Goal: Use online tool/utility: Utilize a website feature to perform a specific function

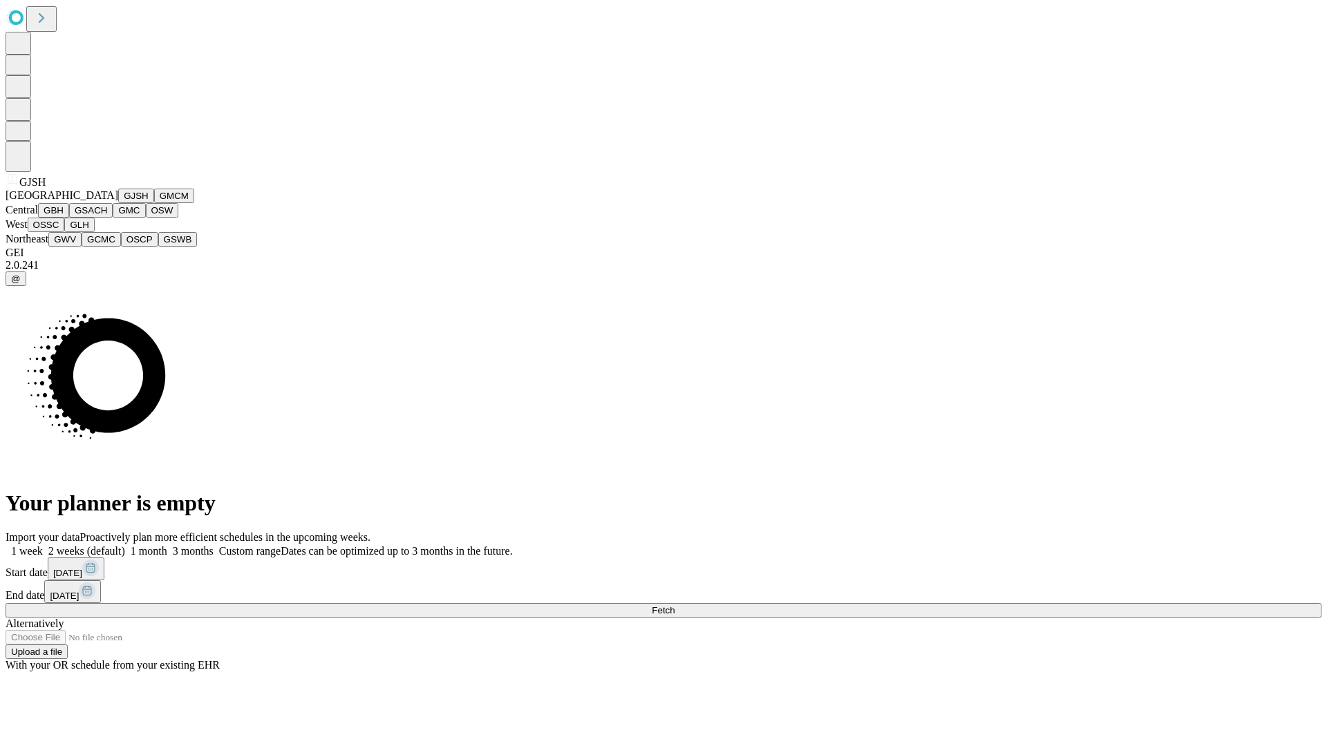
click at [118, 203] on button "GJSH" at bounding box center [136, 196] width 36 height 15
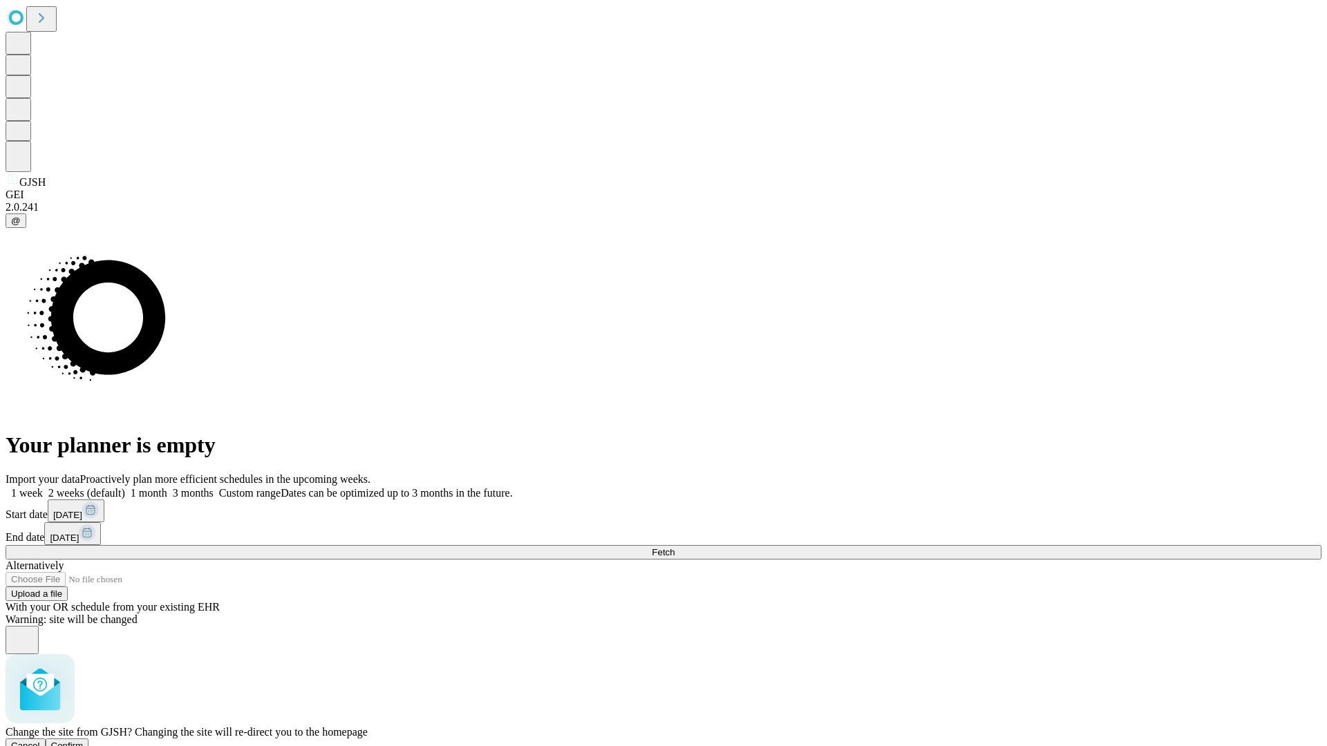
click at [84, 741] on span "Confirm" at bounding box center [67, 746] width 32 height 10
click at [167, 487] on label "1 month" at bounding box center [146, 493] width 42 height 12
click at [674, 547] on span "Fetch" at bounding box center [663, 552] width 23 height 10
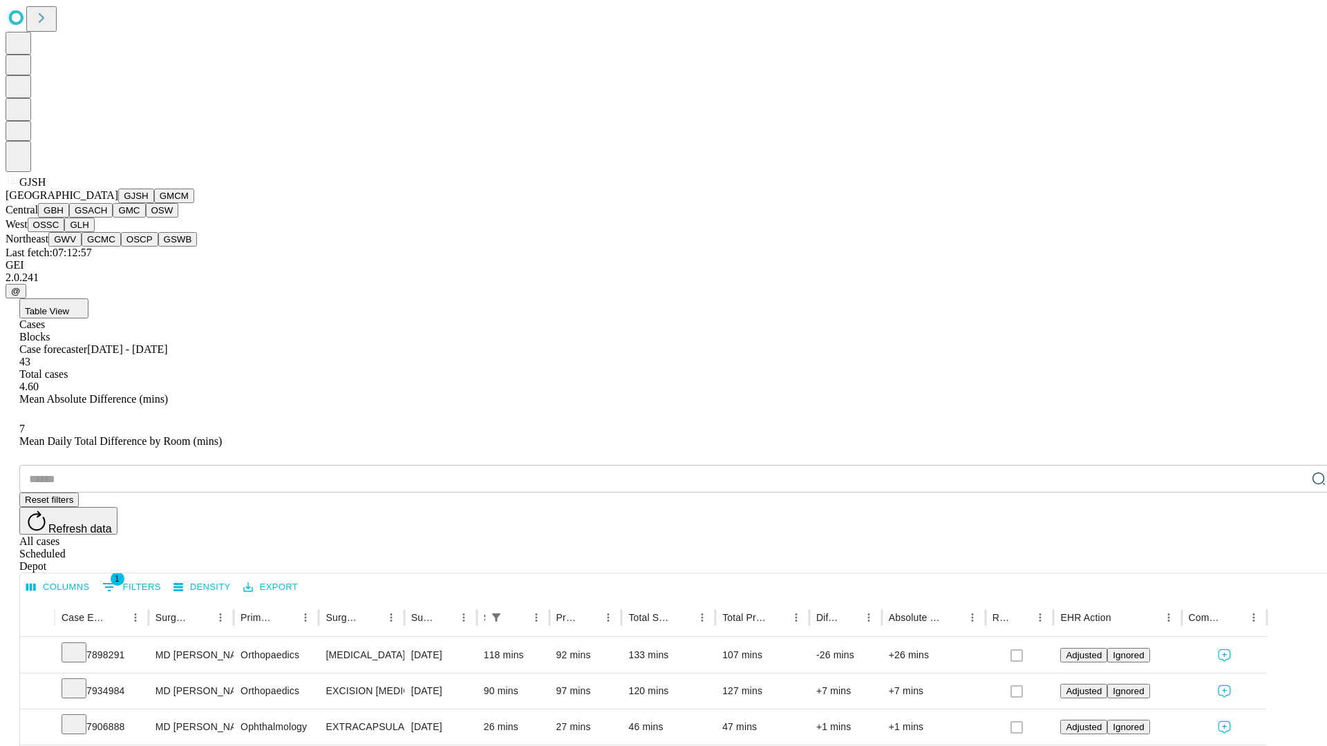
click at [154, 203] on button "GMCM" at bounding box center [174, 196] width 40 height 15
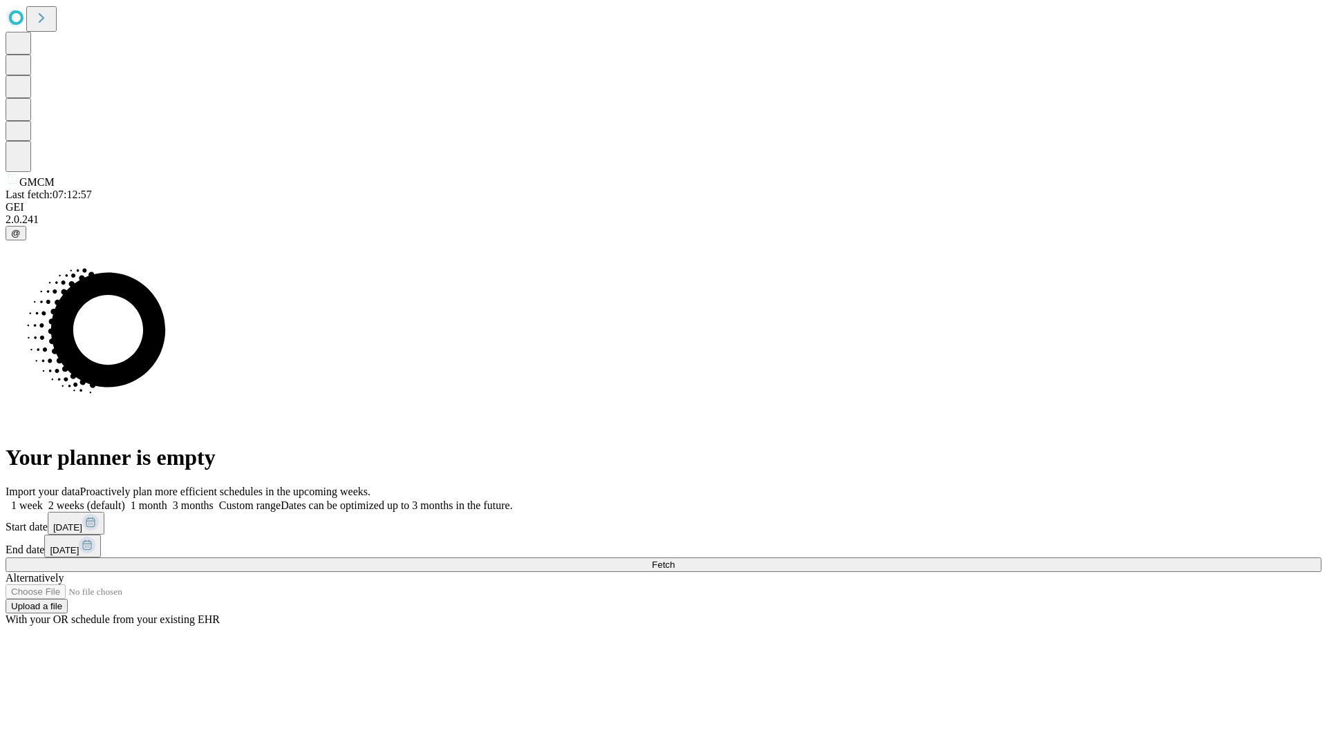
click at [167, 500] on label "1 month" at bounding box center [146, 506] width 42 height 12
click at [674, 560] on span "Fetch" at bounding box center [663, 565] width 23 height 10
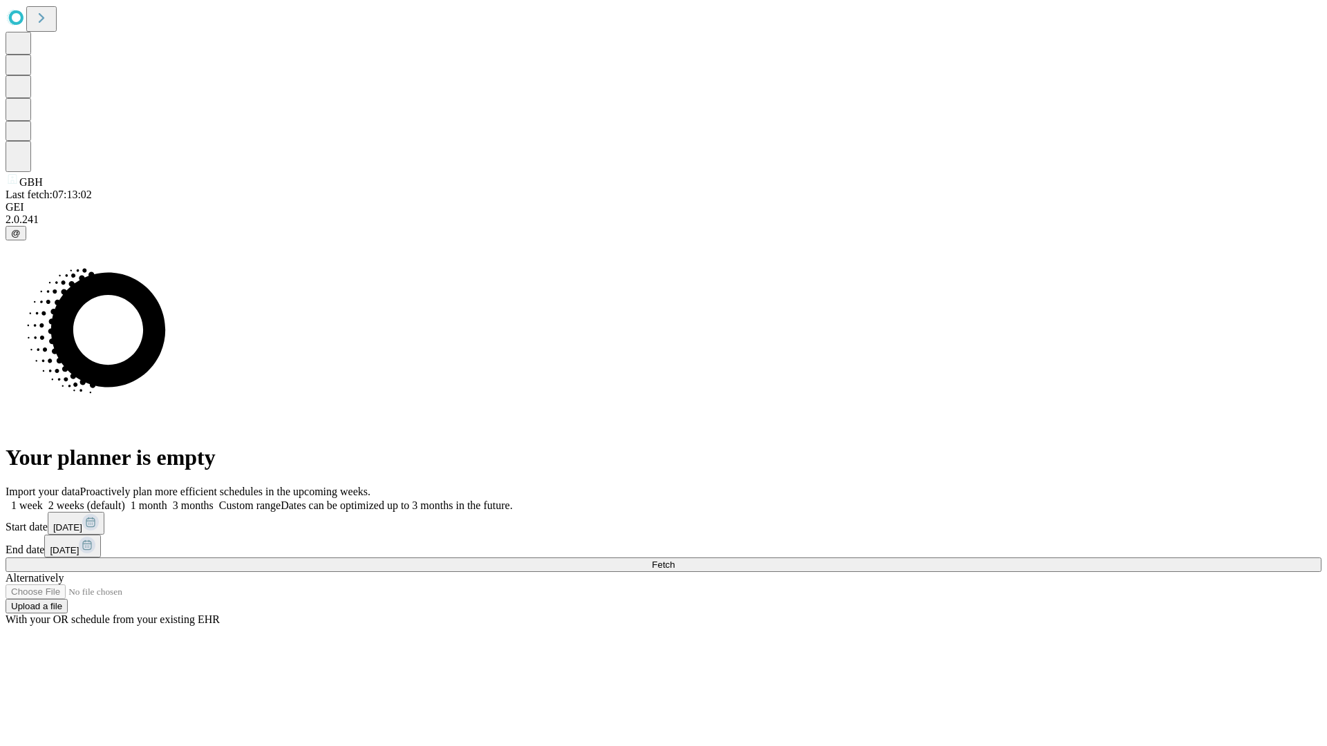
click at [167, 500] on label "1 month" at bounding box center [146, 506] width 42 height 12
click at [674, 560] on span "Fetch" at bounding box center [663, 565] width 23 height 10
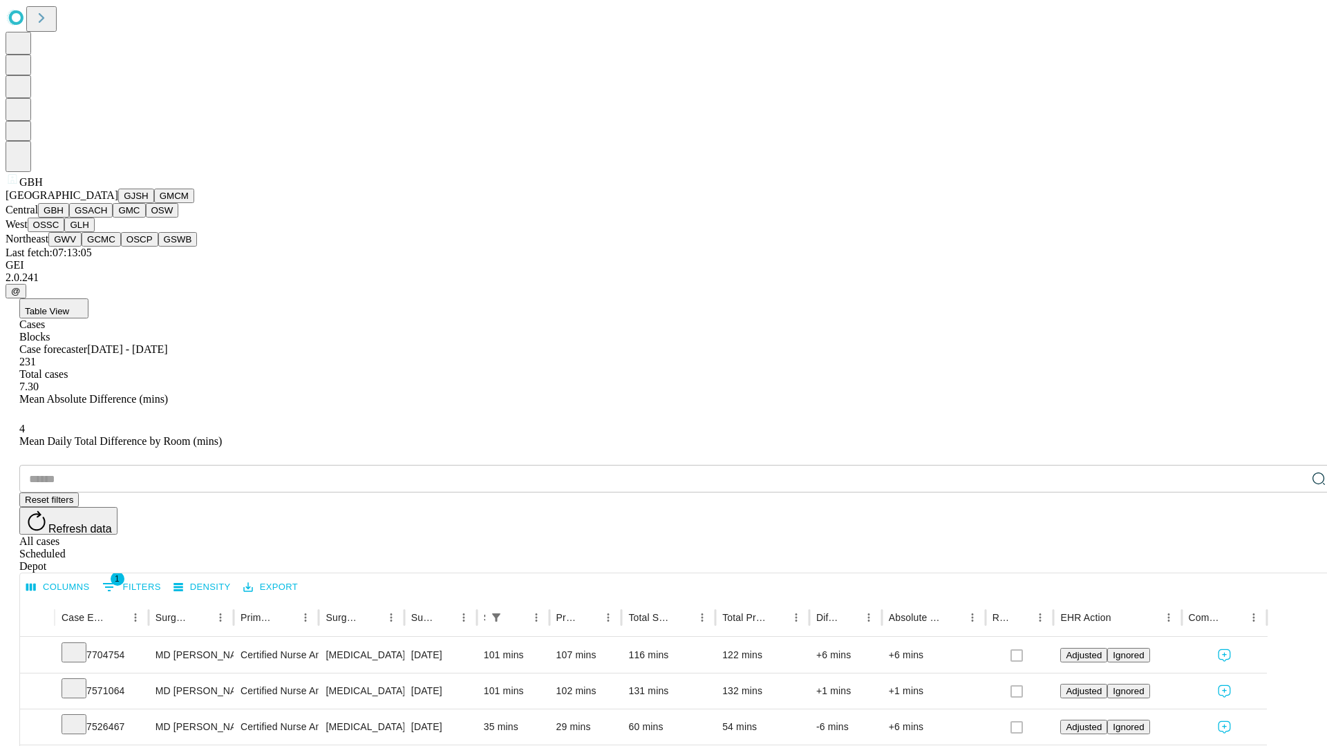
click at [107, 218] on button "GSACH" at bounding box center [91, 210] width 44 height 15
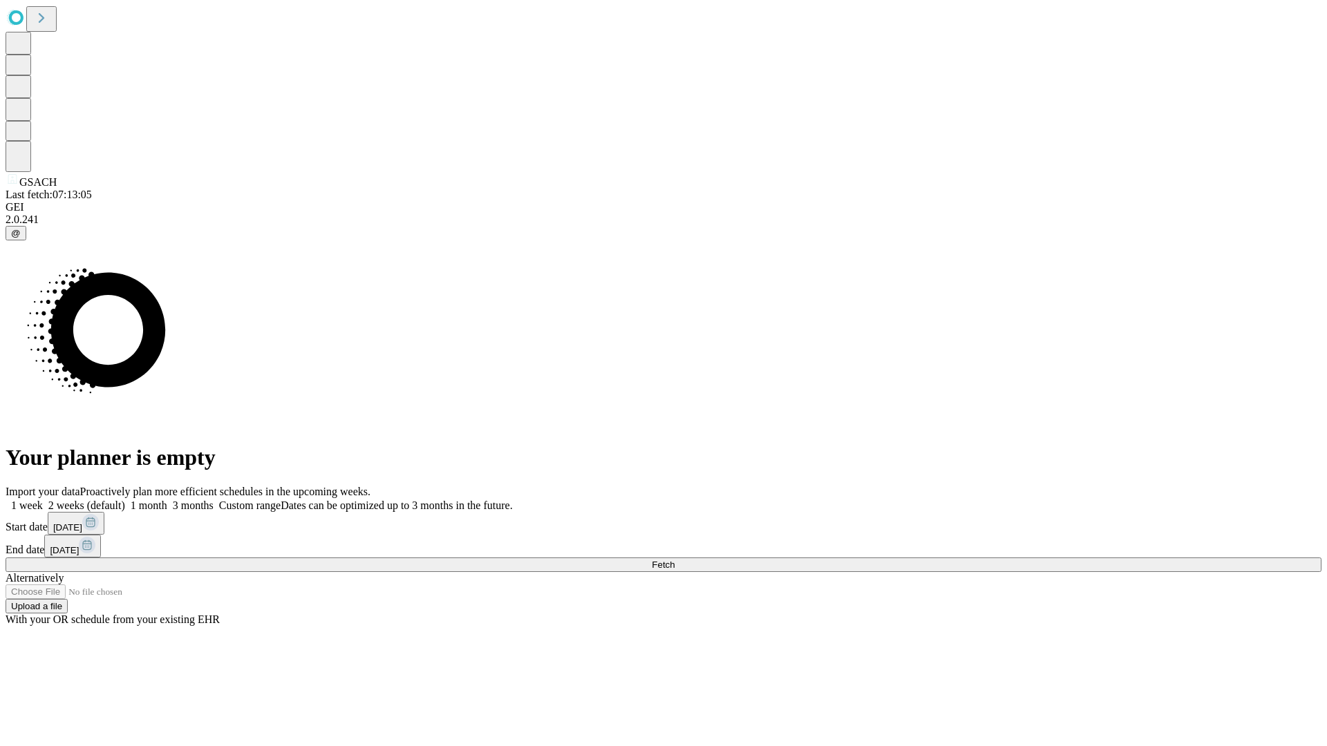
click at [167, 500] on label "1 month" at bounding box center [146, 506] width 42 height 12
click at [674, 560] on span "Fetch" at bounding box center [663, 565] width 23 height 10
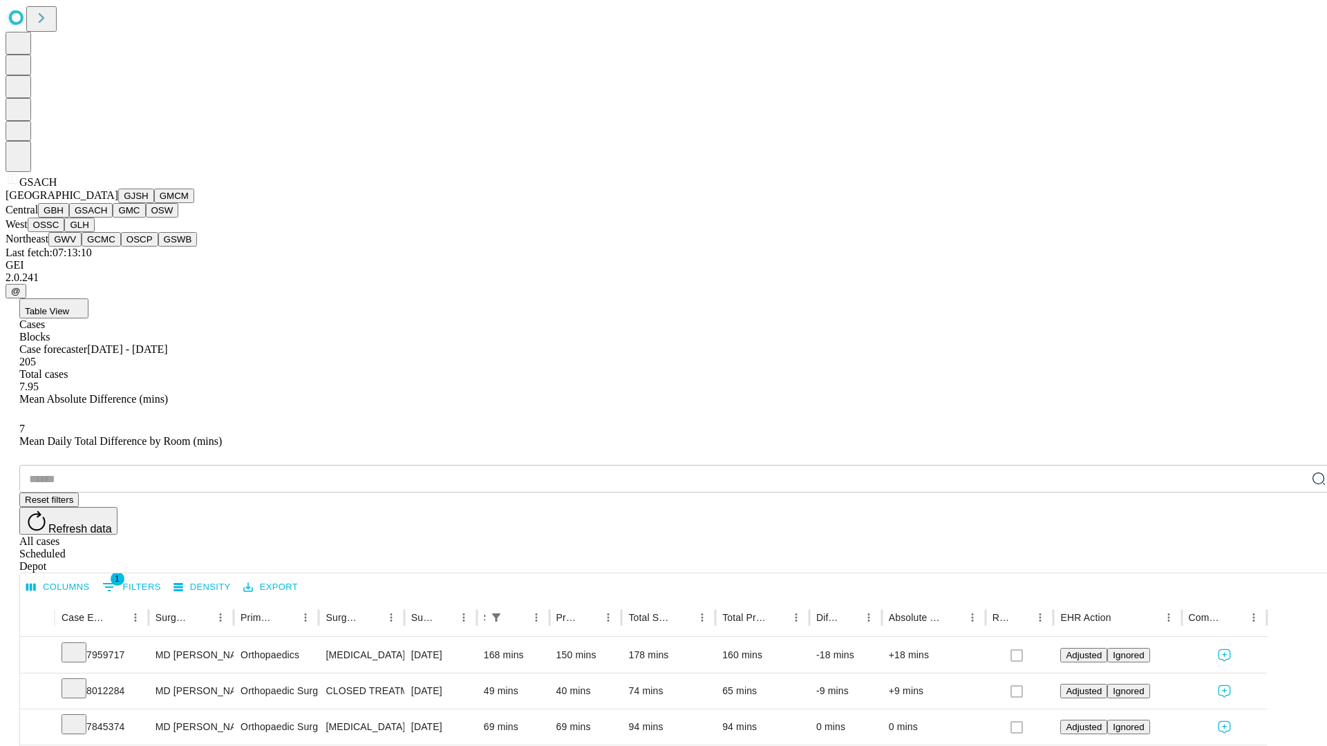
click at [113, 218] on button "GMC" at bounding box center [129, 210] width 32 height 15
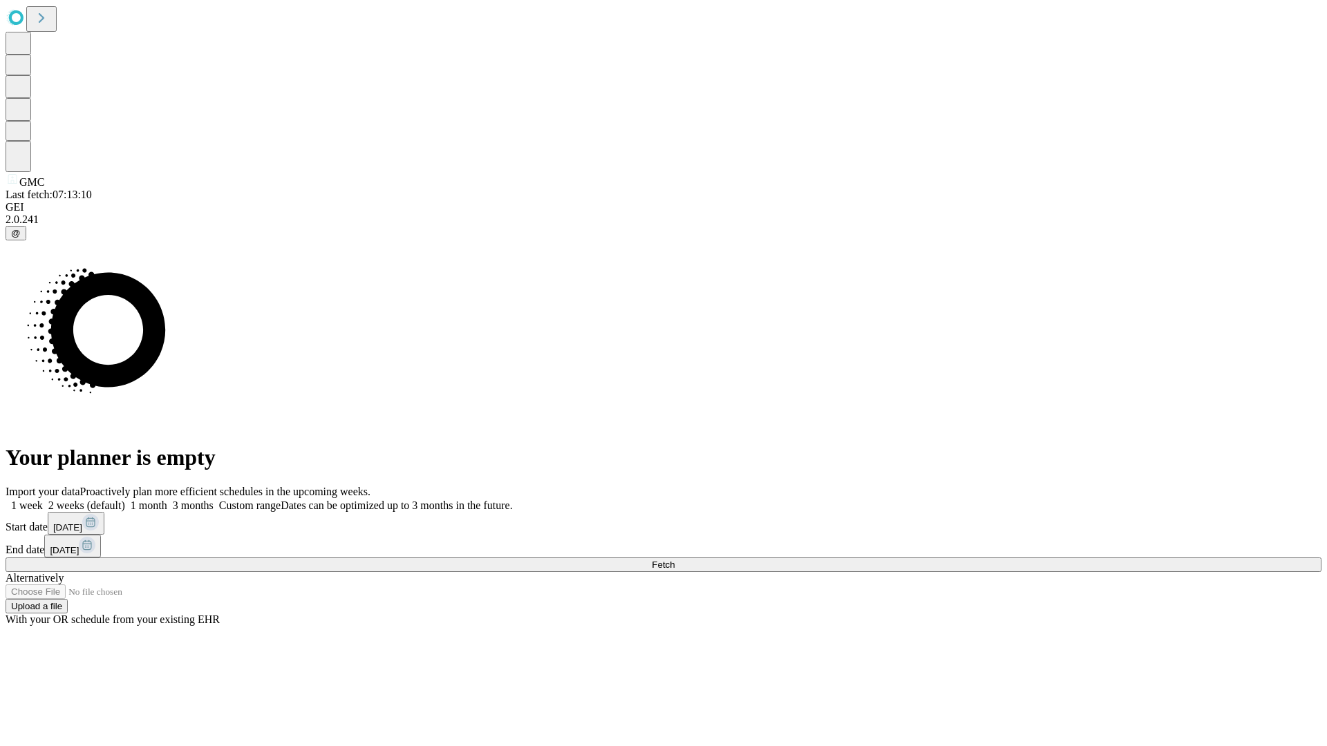
click at [167, 500] on label "1 month" at bounding box center [146, 506] width 42 height 12
click at [674, 560] on span "Fetch" at bounding box center [663, 565] width 23 height 10
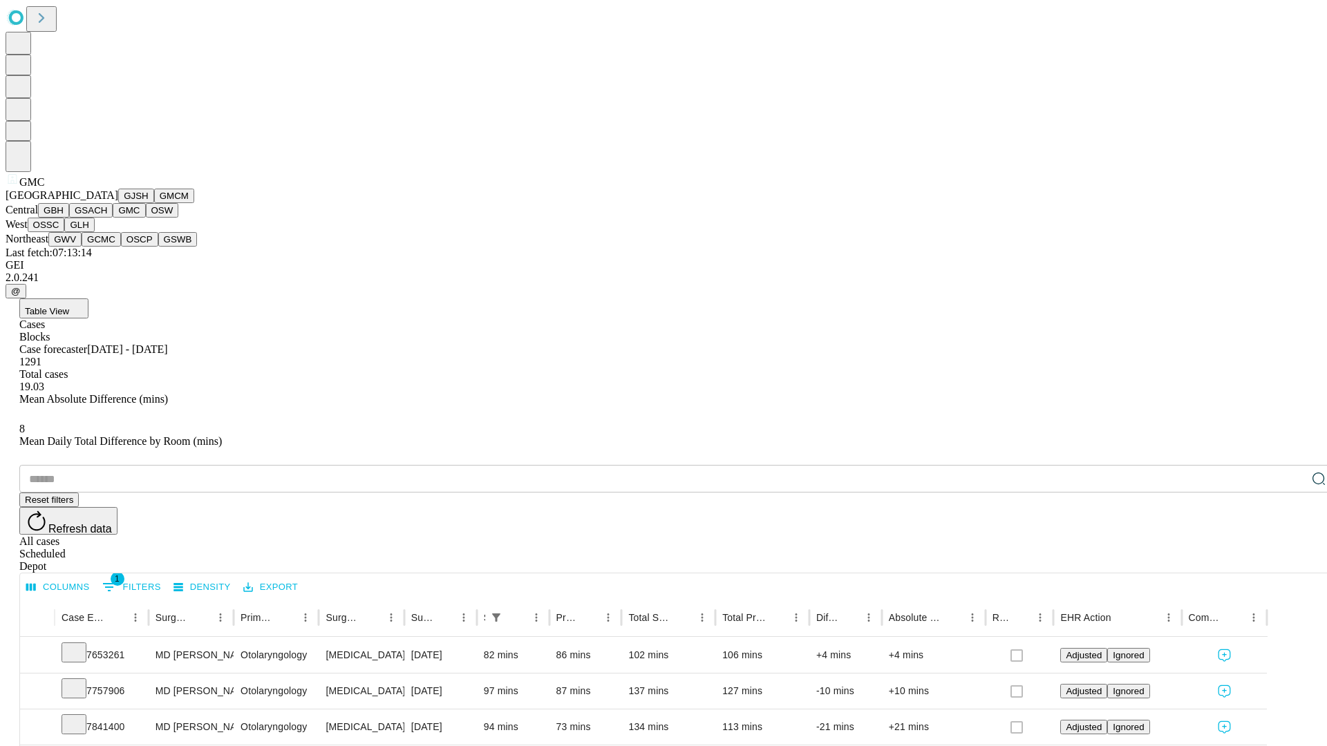
click at [146, 218] on button "OSW" at bounding box center [162, 210] width 33 height 15
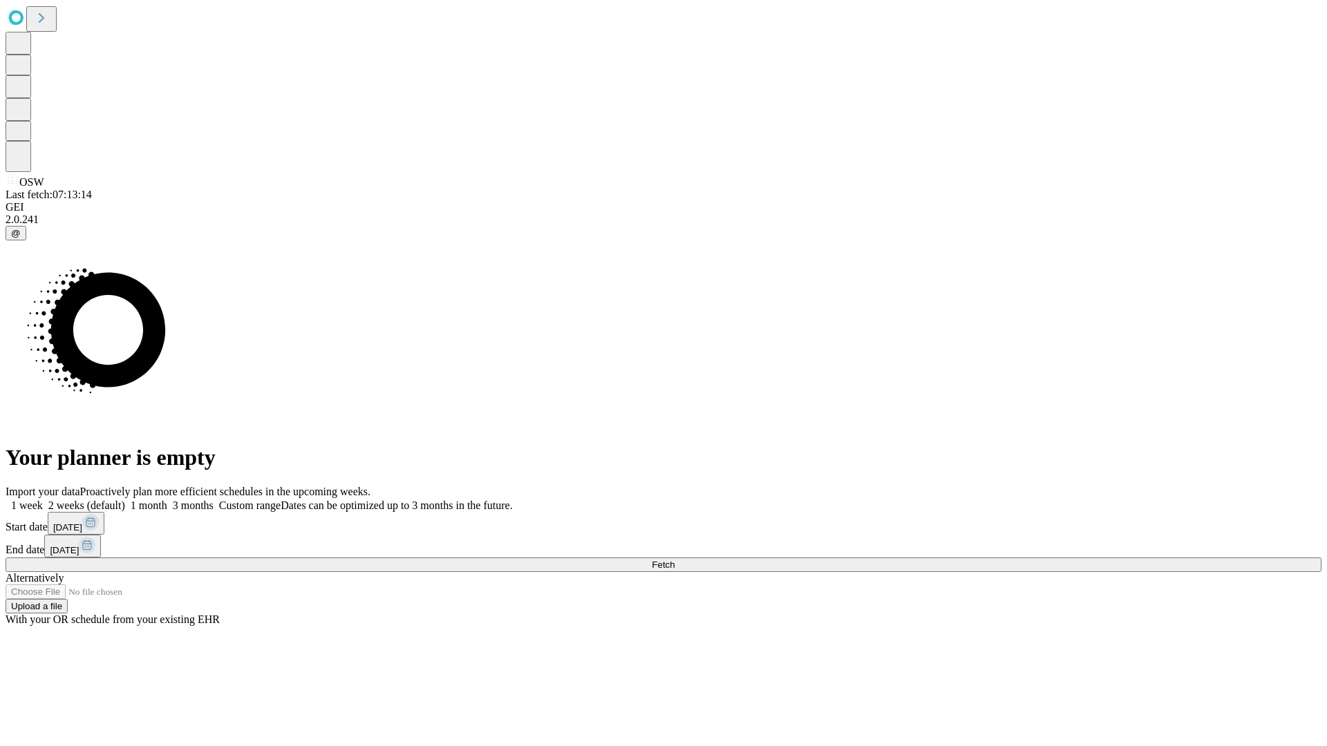
click at [167, 500] on label "1 month" at bounding box center [146, 506] width 42 height 12
click at [674, 560] on span "Fetch" at bounding box center [663, 565] width 23 height 10
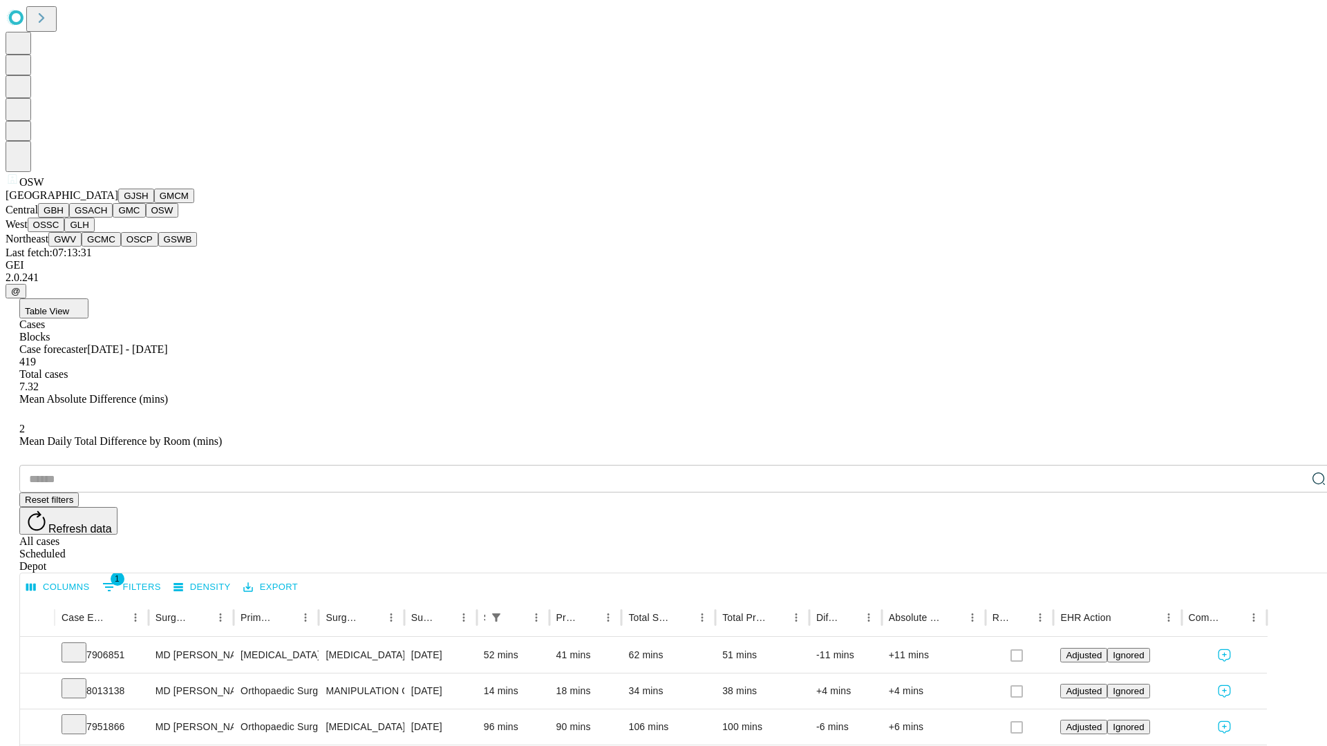
click at [65, 232] on button "OSSC" at bounding box center [46, 225] width 37 height 15
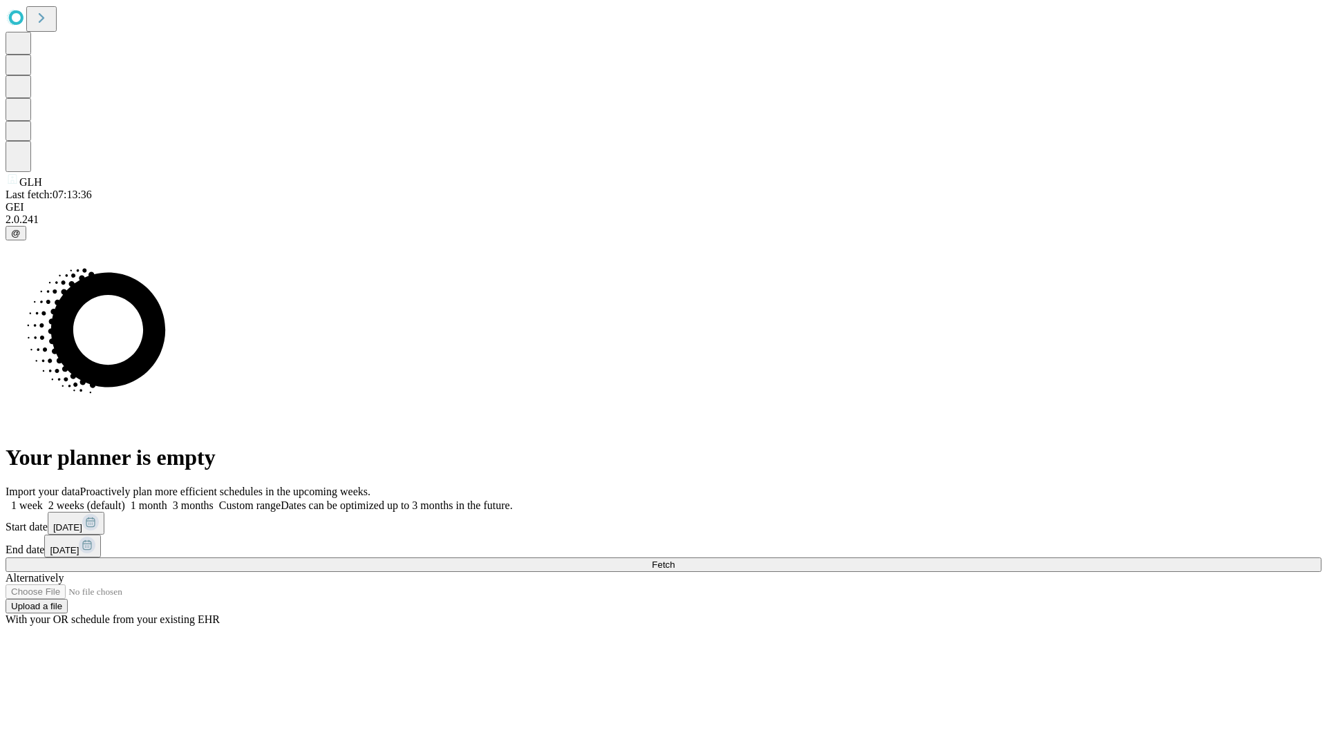
click at [167, 500] on label "1 month" at bounding box center [146, 506] width 42 height 12
click at [674, 560] on span "Fetch" at bounding box center [663, 565] width 23 height 10
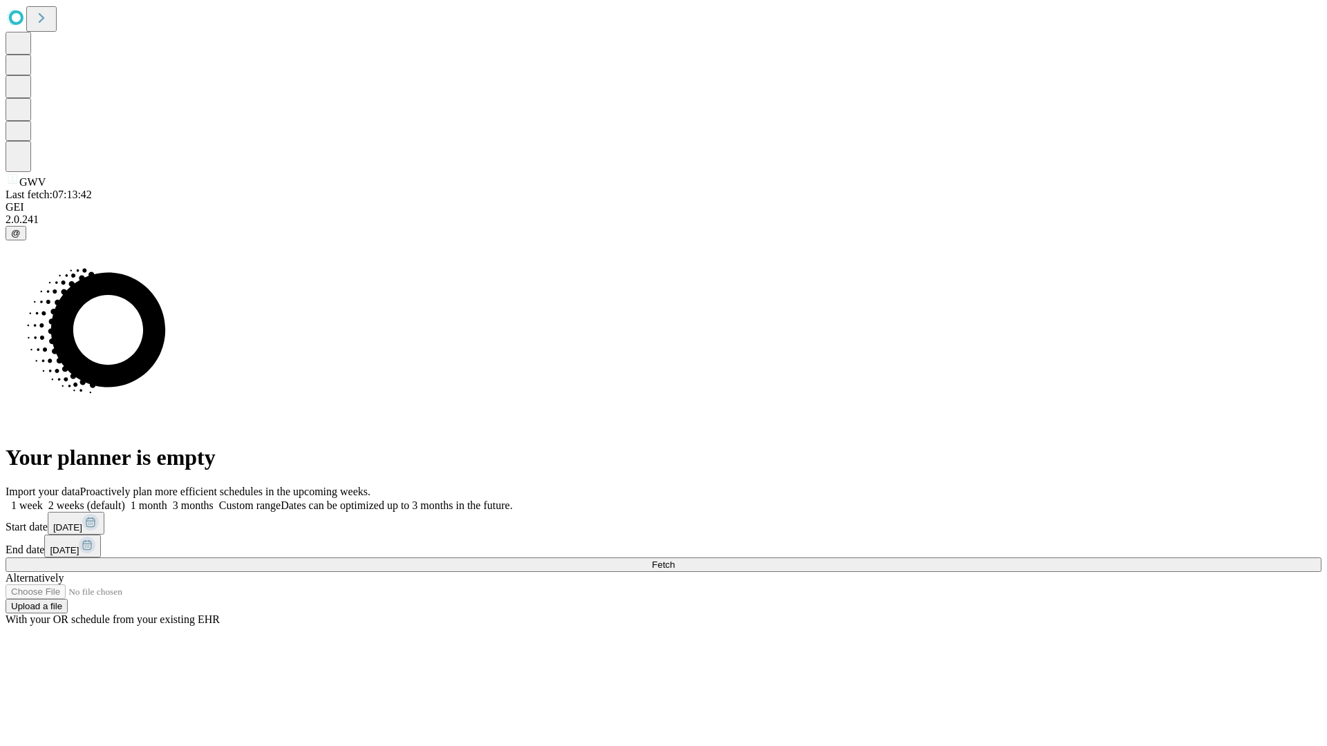
click at [167, 500] on label "1 month" at bounding box center [146, 506] width 42 height 12
click at [674, 560] on span "Fetch" at bounding box center [663, 565] width 23 height 10
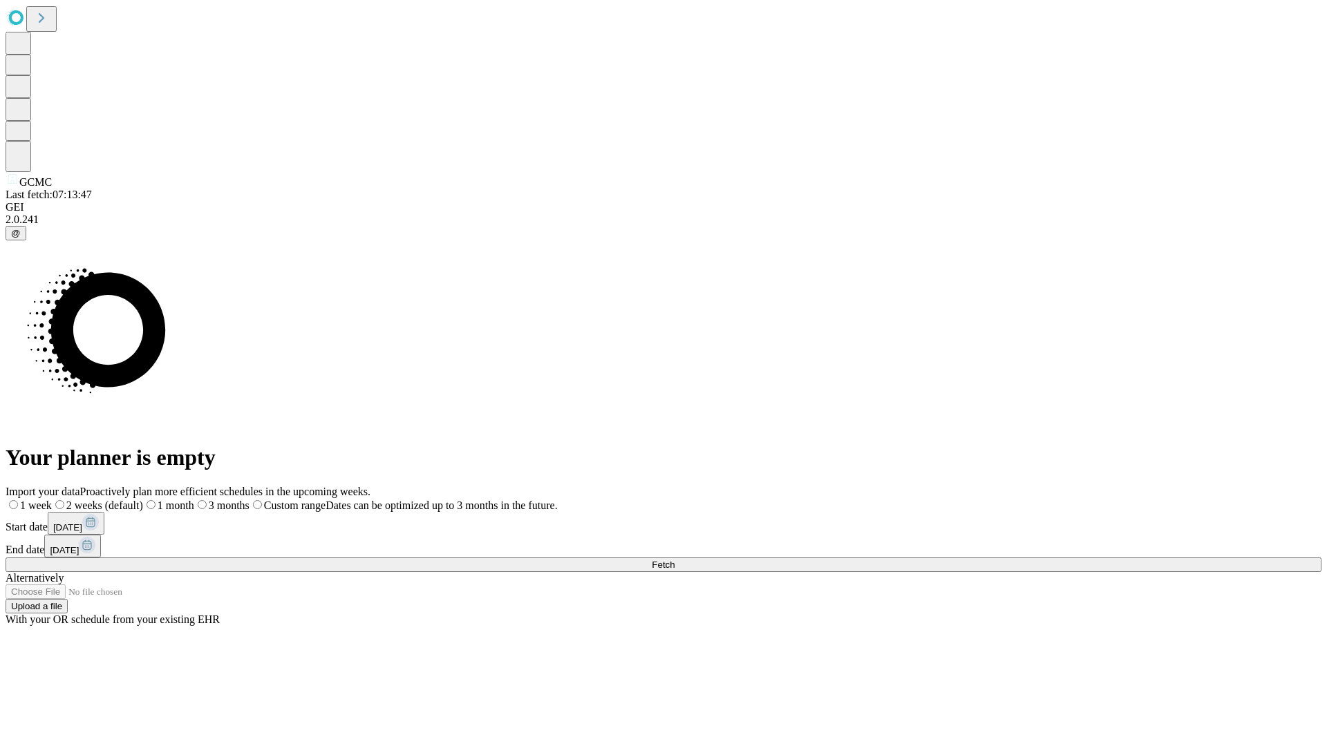
click at [674, 560] on span "Fetch" at bounding box center [663, 565] width 23 height 10
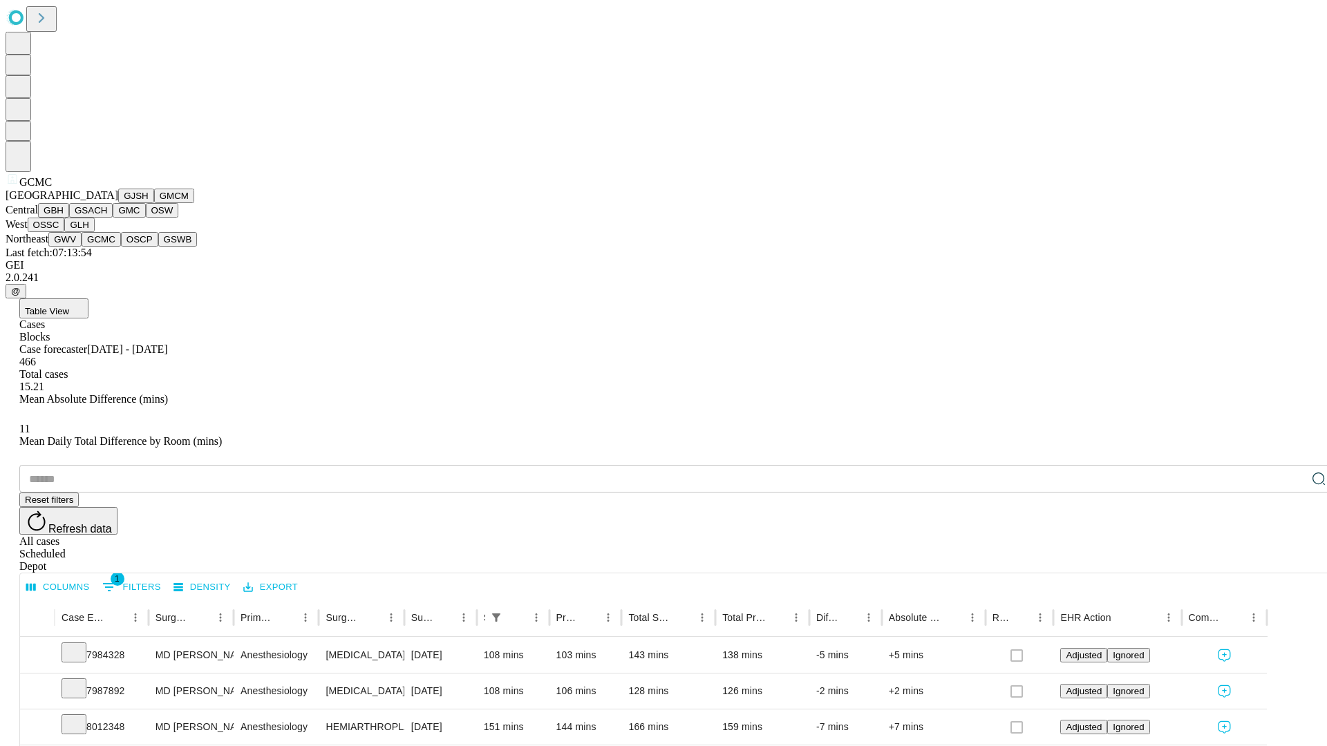
click at [121, 247] on button "OSCP" at bounding box center [139, 239] width 37 height 15
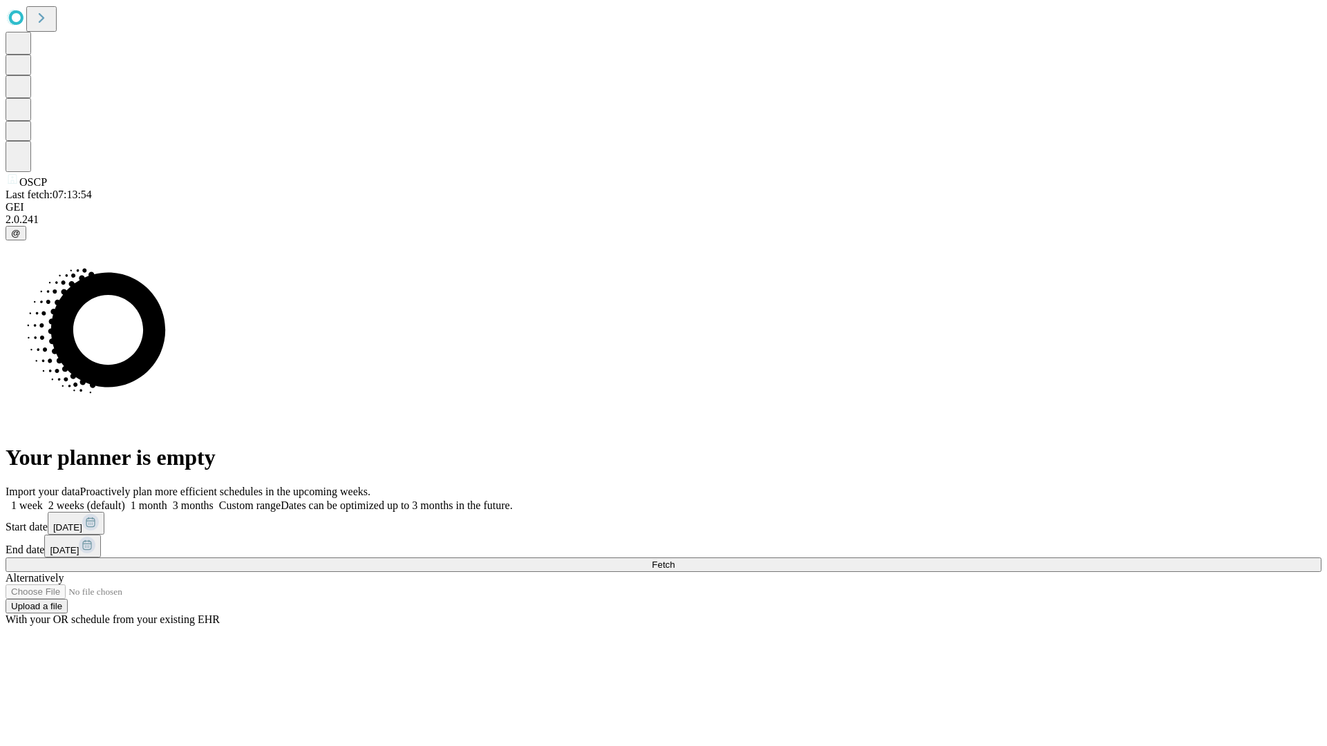
click at [167, 500] on label "1 month" at bounding box center [146, 506] width 42 height 12
click at [674, 560] on span "Fetch" at bounding box center [663, 565] width 23 height 10
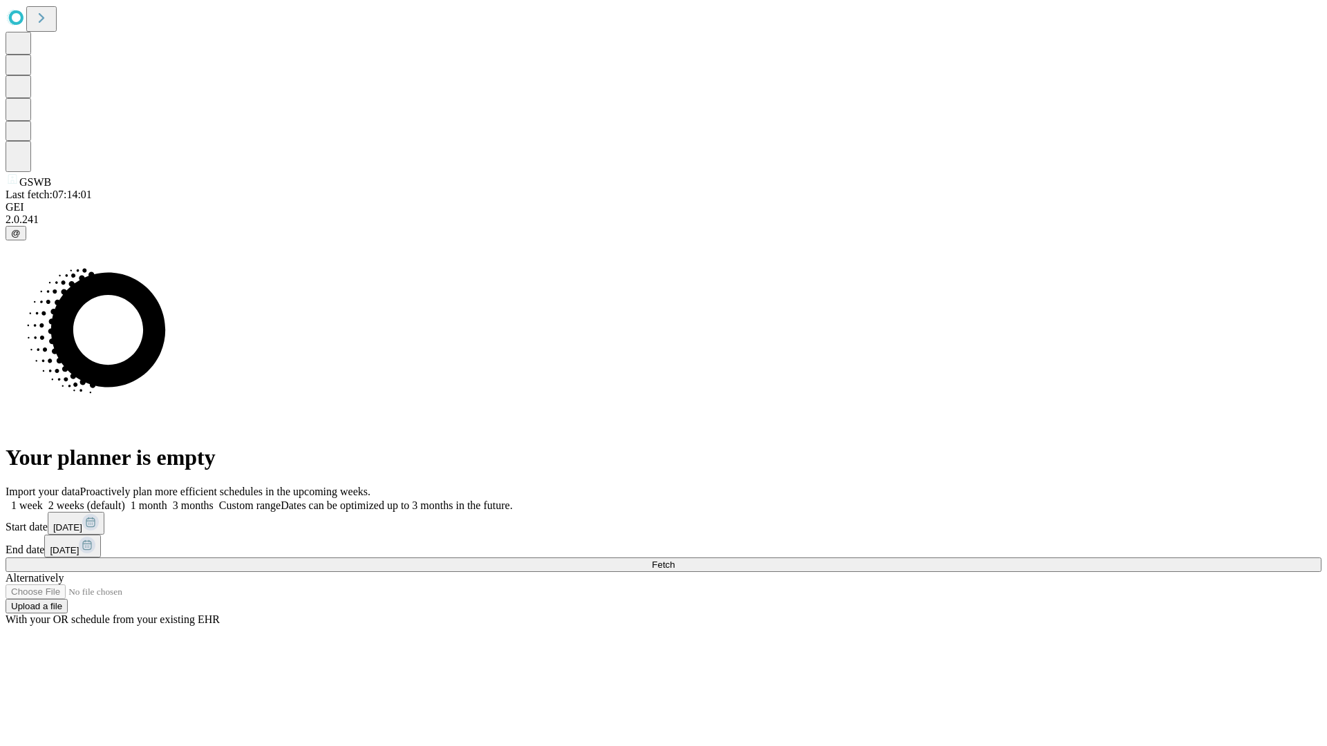
click at [167, 500] on label "1 month" at bounding box center [146, 506] width 42 height 12
click at [674, 560] on span "Fetch" at bounding box center [663, 565] width 23 height 10
